Goal: Communication & Community: Answer question/provide support

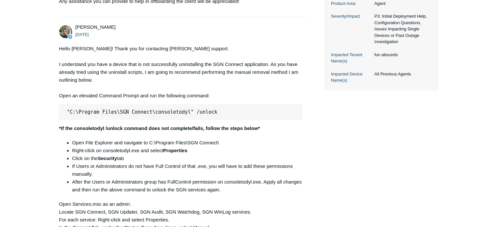
scroll to position [199, 0]
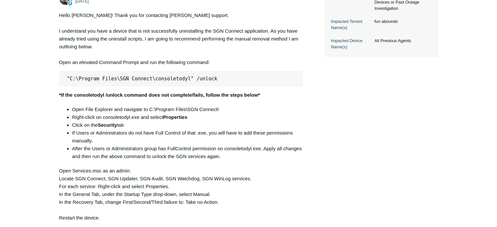
scroll to position [233, 0]
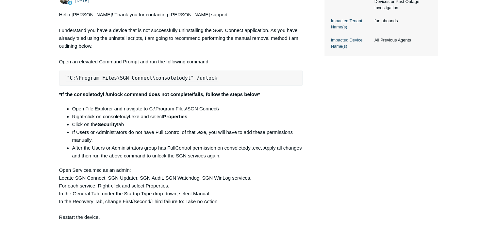
scroll to position [260, 0]
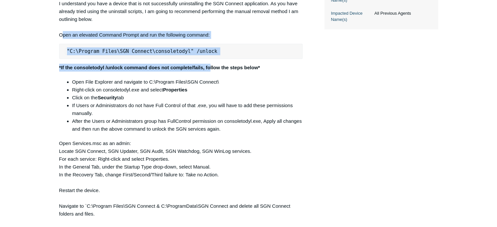
drag, startPoint x: 61, startPoint y: 48, endPoint x: 209, endPoint y: 74, distance: 150.0
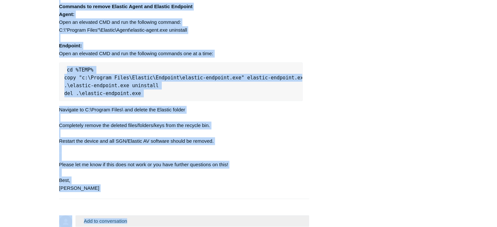
scroll to position [706, 0]
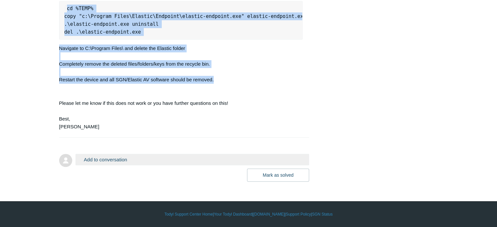
drag, startPoint x: 59, startPoint y: 48, endPoint x: 229, endPoint y: 83, distance: 173.8
copy div "Lore ip dolorsit Ametcon Adipis eli sed doe temporinc utlabor: "E:\Dolorem Aliq…"
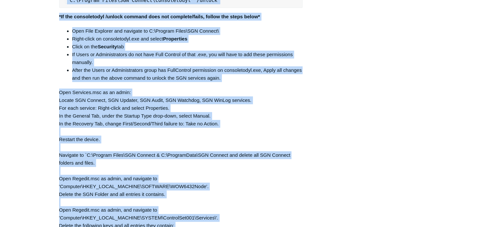
scroll to position [173, 0]
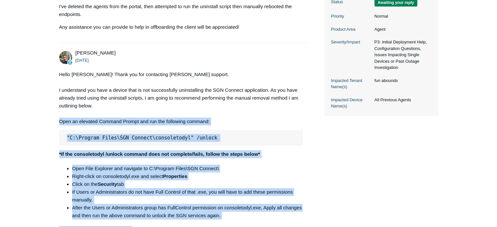
click at [139, 145] on pre ""C:\Program Files\SGN Connect\consoletodyl" /unlock" at bounding box center [181, 137] width 244 height 15
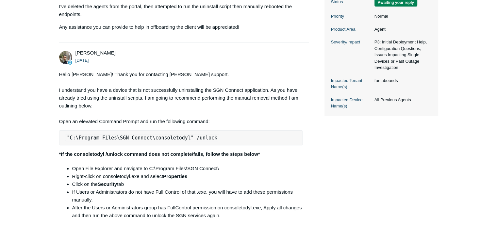
click at [135, 145] on pre ""C:\Program Files\SGN Connect\consoletodyl" /unlock" at bounding box center [181, 137] width 244 height 15
click at [131, 141] on code ""C:\Program Files\SGN Connect\consoletodyl" /unlock" at bounding box center [142, 138] width 155 height 7
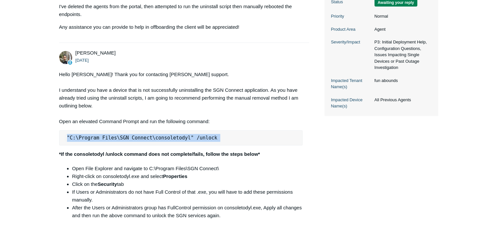
click at [131, 141] on code ""C:\Program Files\SGN Connect\consoletodyl" /unlock" at bounding box center [142, 138] width 155 height 7
copy code ""C:\Program Files\SGN Connect\consoletodyl" /unlock"
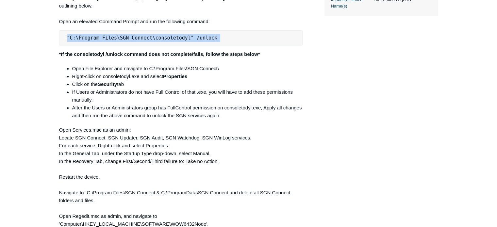
scroll to position [273, 0]
copy code ""C:\Program Files\SGN Connect\consoletodyl" /unlock"
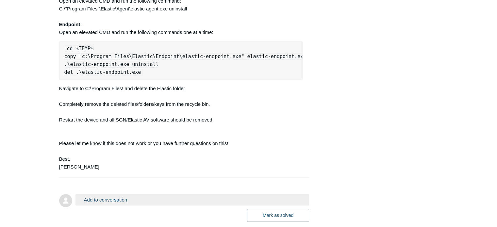
scroll to position [706, 0]
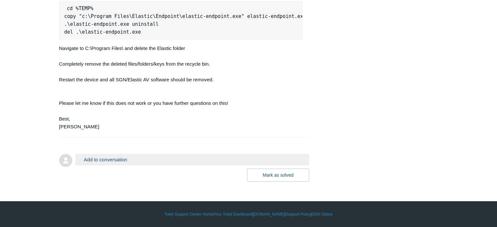
click at [194, 159] on button "Add to conversation" at bounding box center [192, 159] width 234 height 11
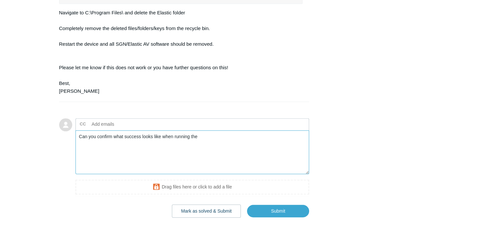
scroll to position [778, 0]
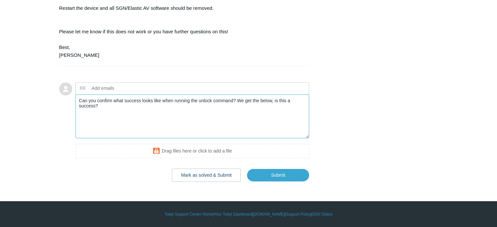
paste textarea "Trying to connect to core service [TECHNICAL_ID] sendUnlock called Connecting t…"
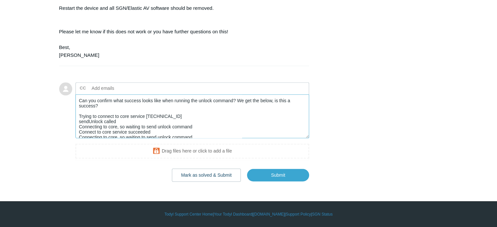
scroll to position [777, 0]
click at [188, 107] on textarea "Can you confirm what success looks like when running the unlock command? We get…" at bounding box center [192, 116] width 234 height 44
type textarea "Can you confirm what success looks like when running the unlock command? We get…"
click at [171, 92] on ul "CC Add emails" at bounding box center [192, 88] width 234 height 12
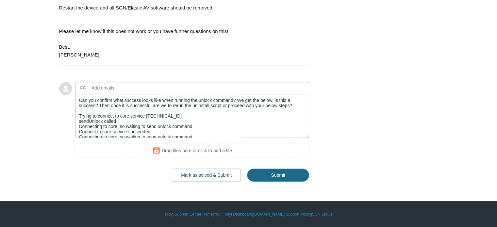
click at [276, 176] on input "Submit" at bounding box center [278, 175] width 62 height 13
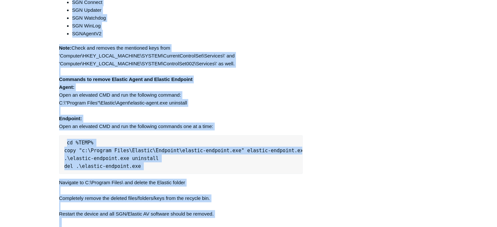
scroll to position [675, 0]
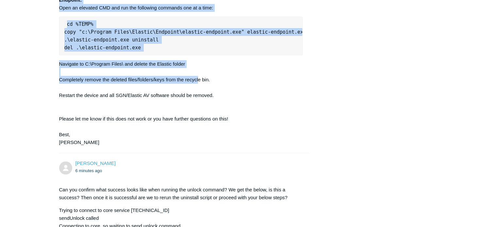
drag, startPoint x: 58, startPoint y: 101, endPoint x: 201, endPoint y: 69, distance: 145.9
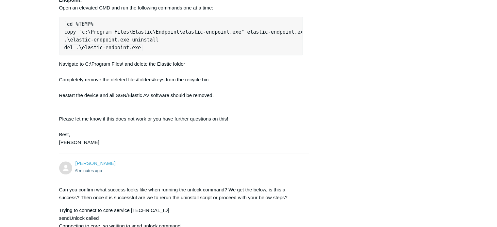
drag, startPoint x: 220, startPoint y: 110, endPoint x: 188, endPoint y: -23, distance: 136.7
drag, startPoint x: 188, startPoint y: -23, endPoint x: 157, endPoint y: 118, distance: 144.2
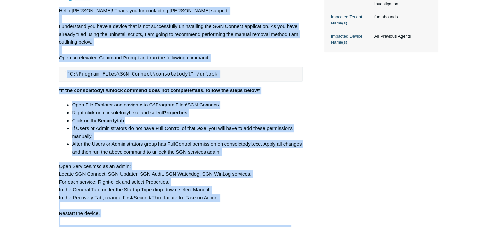
scroll to position [231, 0]
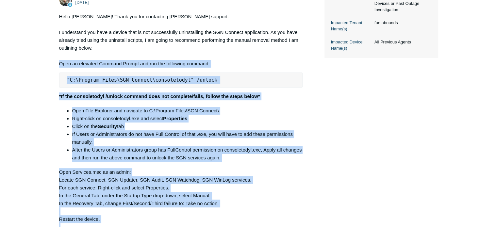
drag, startPoint x: 216, startPoint y: 113, endPoint x: 58, endPoint y: 77, distance: 161.8
copy div "Lore ip dolorsit Ametcon Adipis eli sed doe temporinc utlabor: "E:\Dolorem Aliq…"
